Goal: Find specific page/section: Find specific page/section

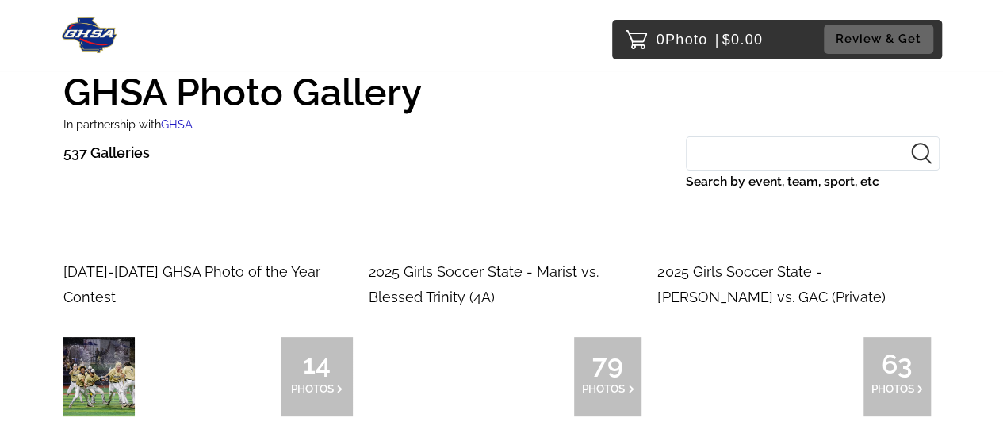
scroll to position [40, 0]
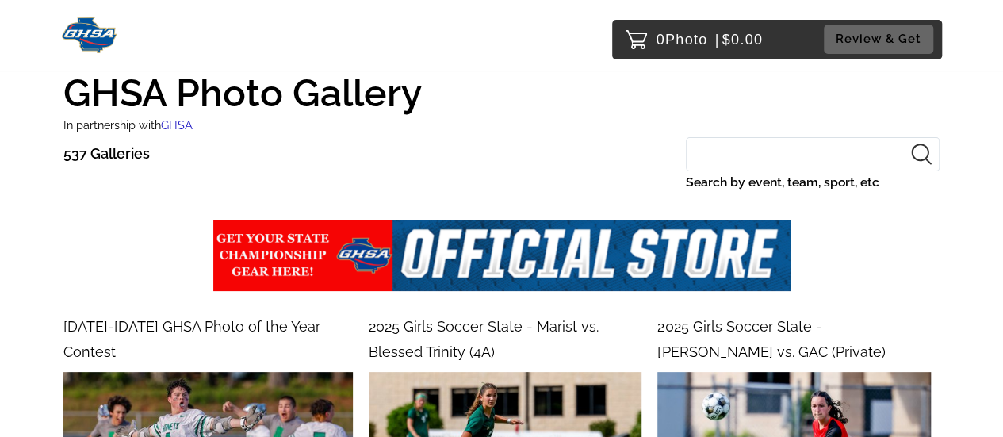
click at [757, 153] on input "Search by event, team, sport, etc" at bounding box center [813, 154] width 254 height 34
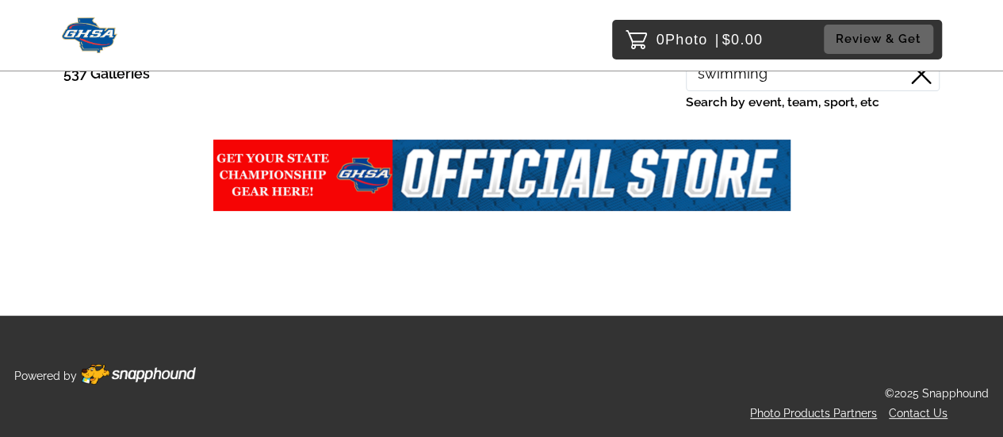
scroll to position [0, 0]
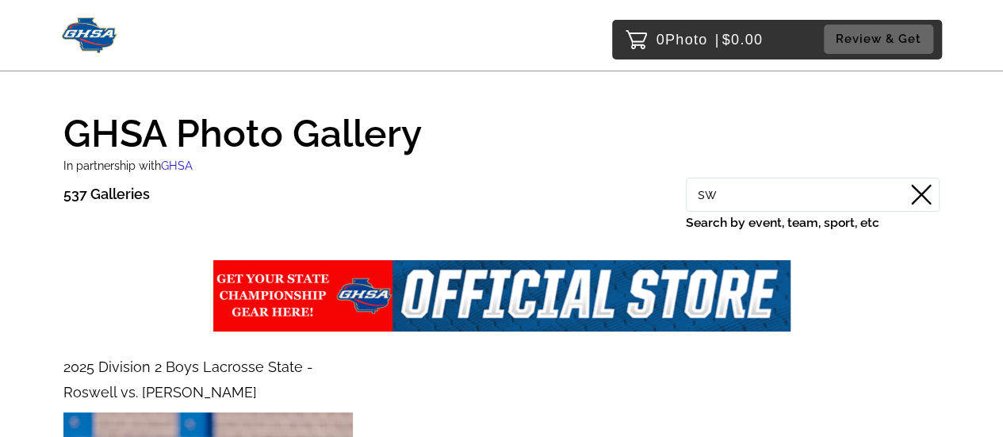
type input "s"
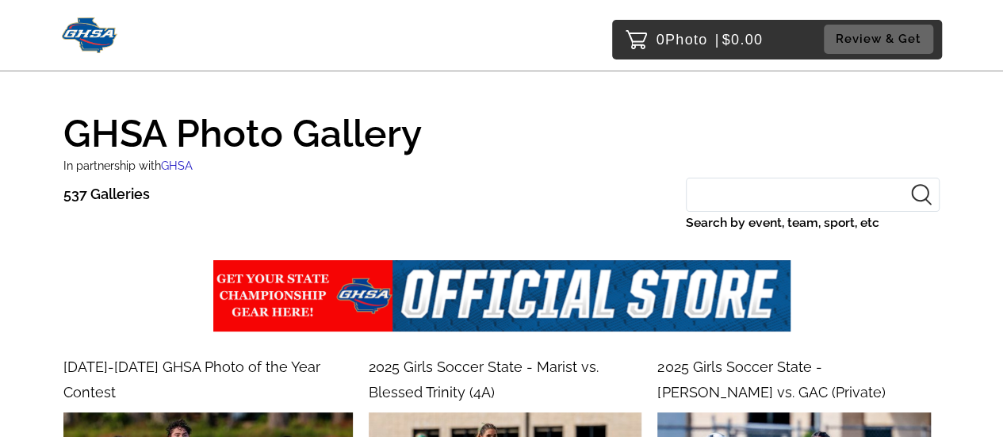
paste input "Parkview won the Class 7A boys' state swimming championship in [DATE]"
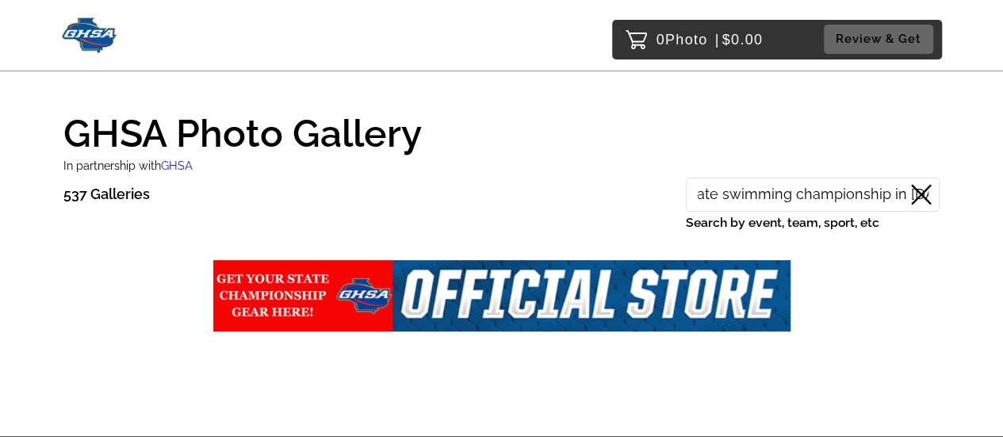
drag, startPoint x: 726, startPoint y: 197, endPoint x: 930, endPoint y: 215, distance: 205.2
click at [930, 215] on div "Parkview won the Class 7A boys' state swimming championship in [DATE] Search by…" at bounding box center [813, 206] width 254 height 56
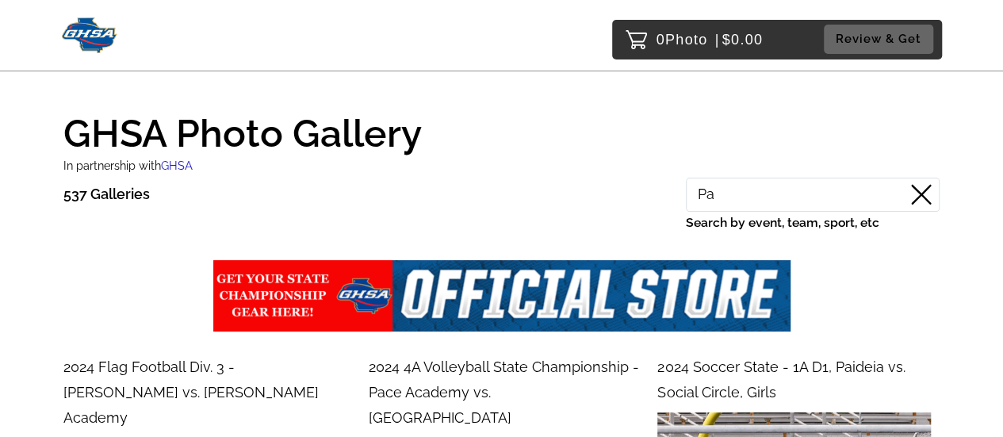
type input "P"
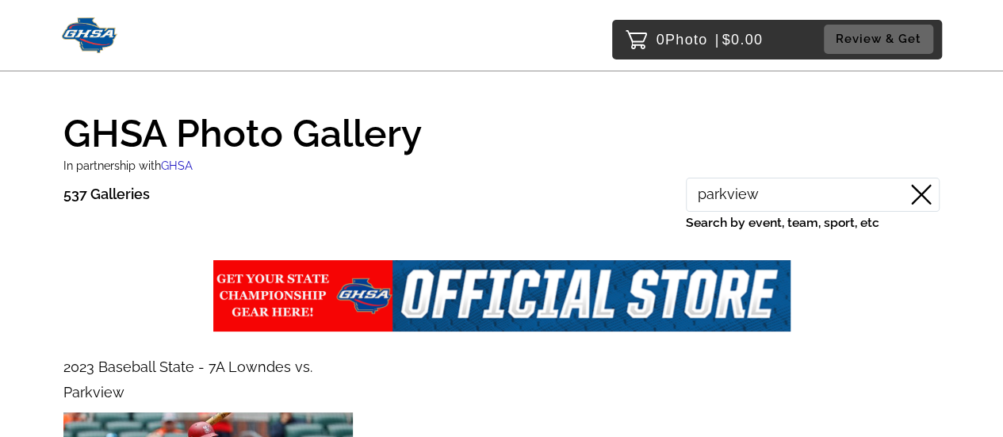
type input "parkview"
click at [758, 203] on input "parkview" at bounding box center [813, 195] width 254 height 34
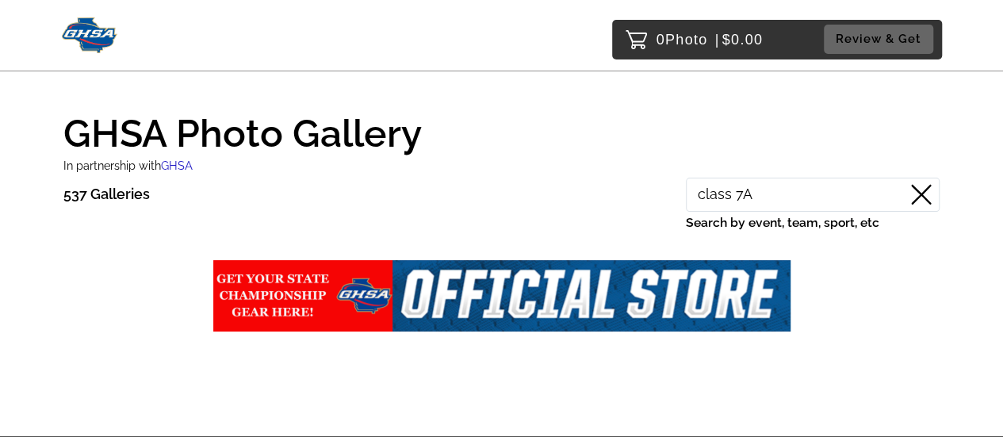
type input "class 7A"
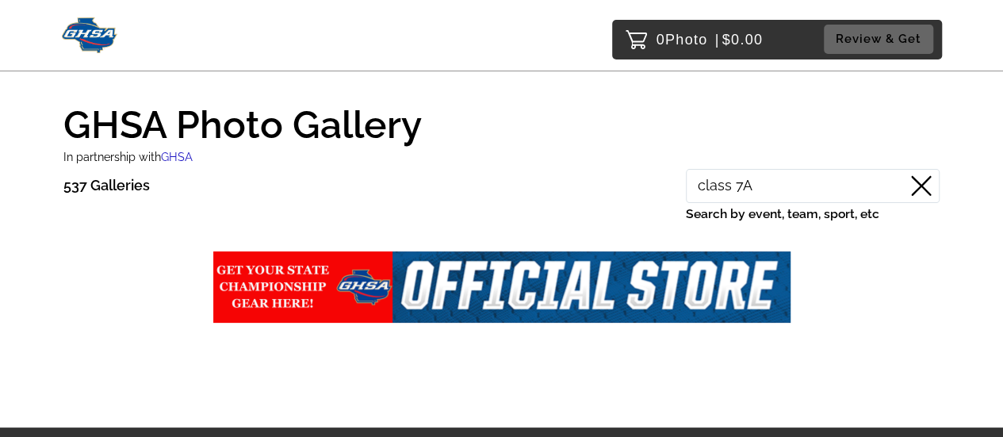
scroll to position [8, 0]
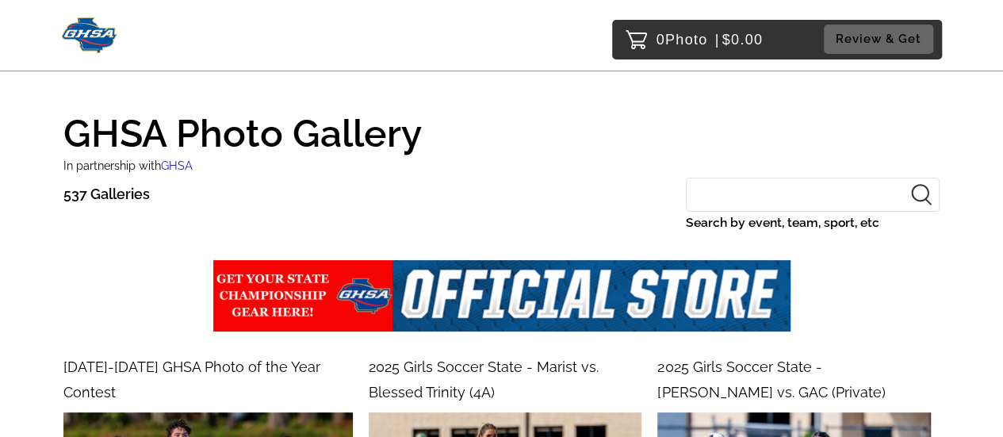
click at [741, 193] on input "Search by event, team, sport, etc" at bounding box center [813, 195] width 254 height 34
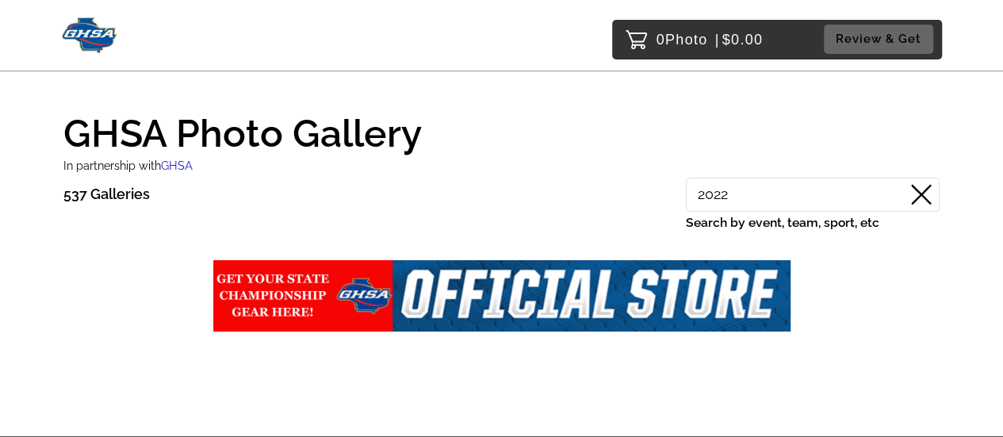
type input "2022"
